Goal: Task Accomplishment & Management: Manage account settings

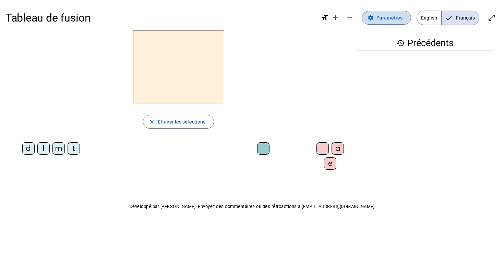
click at [392, 16] on span "Paramètres" at bounding box center [389, 18] width 26 height 8
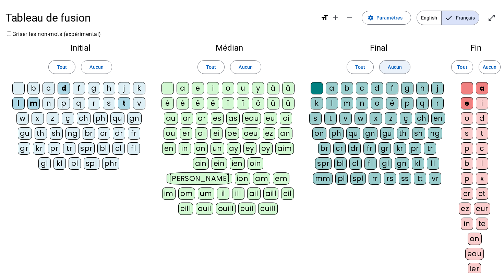
click at [391, 67] on span "Aucun" at bounding box center [394, 67] width 14 height 8
click at [243, 64] on span "Aucun" at bounding box center [245, 67] width 14 height 8
click at [93, 68] on span "Aucun" at bounding box center [96, 67] width 14 height 8
click at [338, 18] on mat-icon "add" at bounding box center [335, 18] width 8 height 8
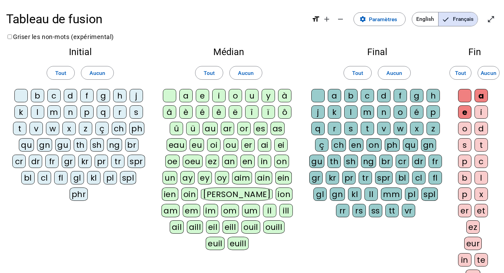
click at [315, 16] on mat-icon "format_size" at bounding box center [315, 19] width 8 height 8
click at [339, 19] on mat-icon "remove" at bounding box center [340, 19] width 8 height 8
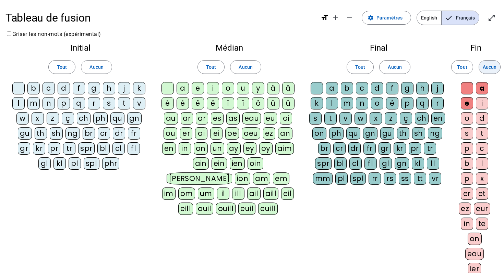
click at [489, 67] on span "Aucun" at bounding box center [489, 67] width 14 height 8
click at [400, 23] on span at bounding box center [386, 18] width 49 height 16
click at [373, 20] on mat-icon "settings" at bounding box center [370, 18] width 6 height 6
click at [488, 20] on mat-icon "open_in_full" at bounding box center [491, 18] width 8 height 8
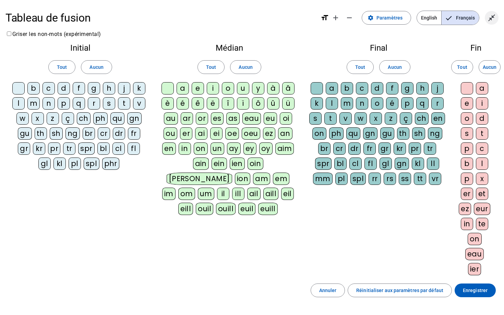
click at [491, 19] on mat-icon "close_fullscreen" at bounding box center [491, 18] width 8 height 8
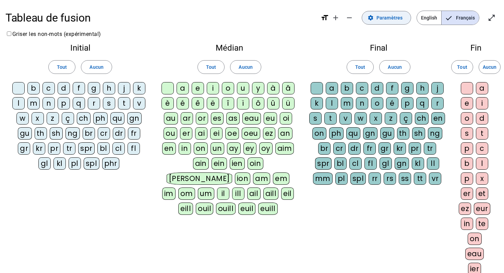
click at [402, 21] on span "Paramètres" at bounding box center [389, 18] width 26 height 8
click at [353, 17] on mat-icon "remove" at bounding box center [349, 18] width 8 height 8
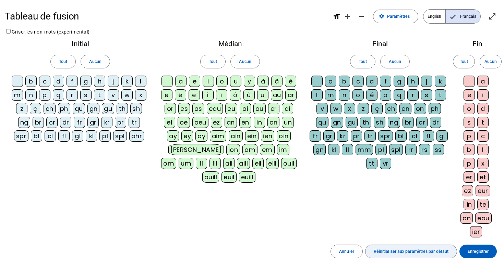
click at [409, 255] on span "button" at bounding box center [410, 252] width 91 height 16
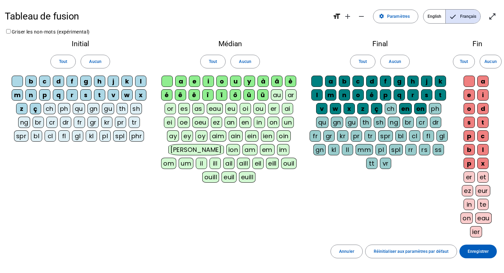
click at [236, 79] on div "u" at bounding box center [235, 81] width 11 height 11
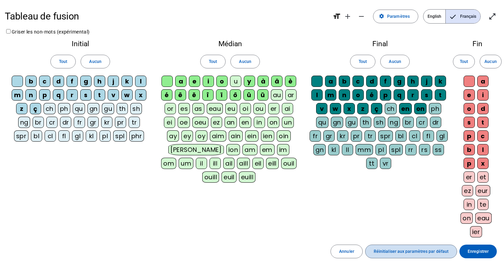
click at [411, 254] on span "Réinitialiser aux paramètres par défaut" at bounding box center [410, 251] width 75 height 7
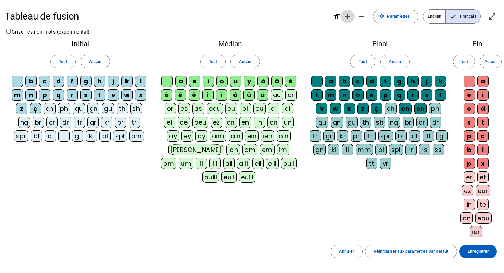
click at [347, 17] on mat-icon "add" at bounding box center [347, 16] width 8 height 8
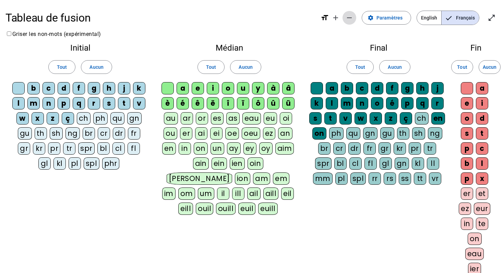
click at [350, 18] on mat-icon "remove" at bounding box center [349, 18] width 8 height 8
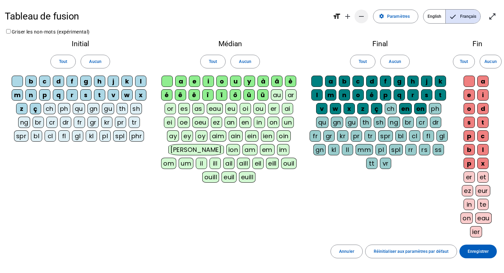
click at [350, 18] on mat-icon "add" at bounding box center [347, 16] width 8 height 8
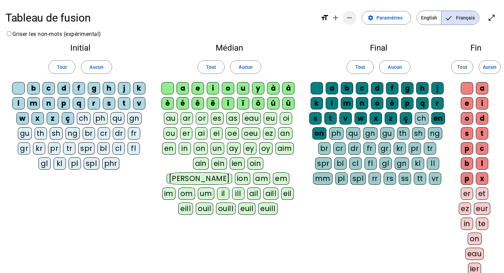
click at [353, 18] on mat-icon "remove" at bounding box center [349, 18] width 8 height 8
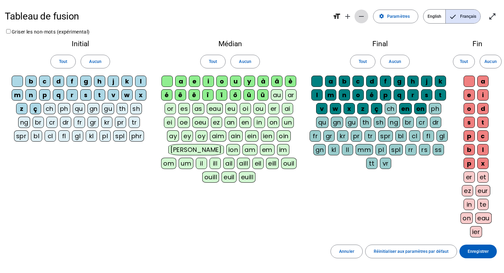
click at [361, 16] on mat-icon "remove" at bounding box center [361, 16] width 8 height 8
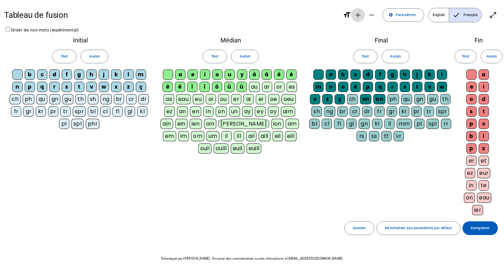
click at [358, 15] on mat-icon "add" at bounding box center [358, 15] width 8 height 8
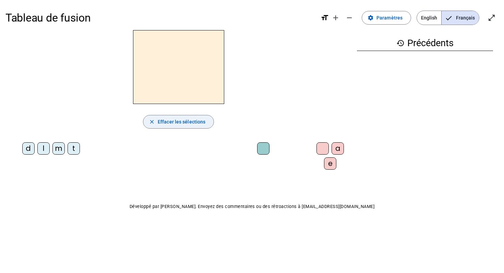
click at [168, 121] on span "Effacer les sélections" at bounding box center [182, 122] width 48 height 8
click at [391, 19] on span "Paramètres" at bounding box center [389, 18] width 26 height 8
